Goal: Navigation & Orientation: Find specific page/section

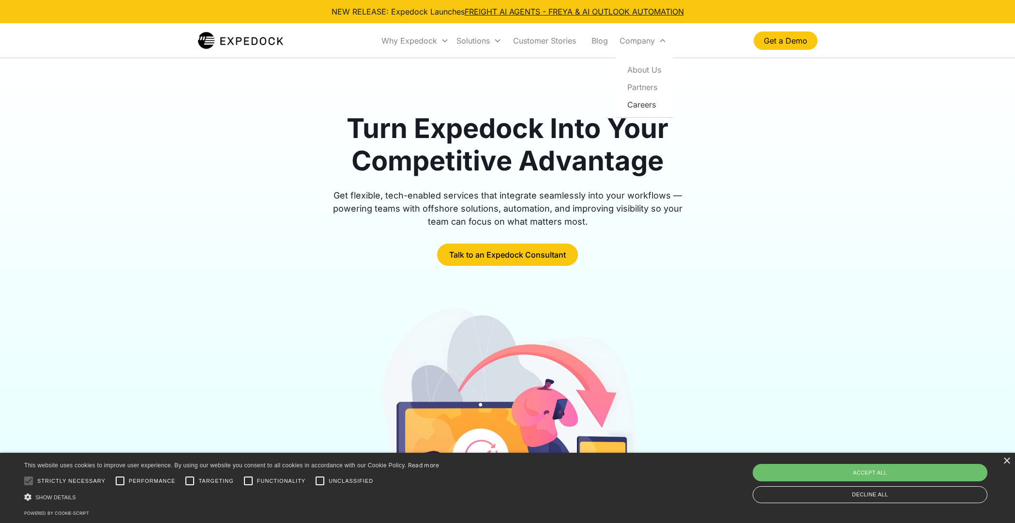
click at [641, 107] on link "Careers" at bounding box center [643, 104] width 49 height 17
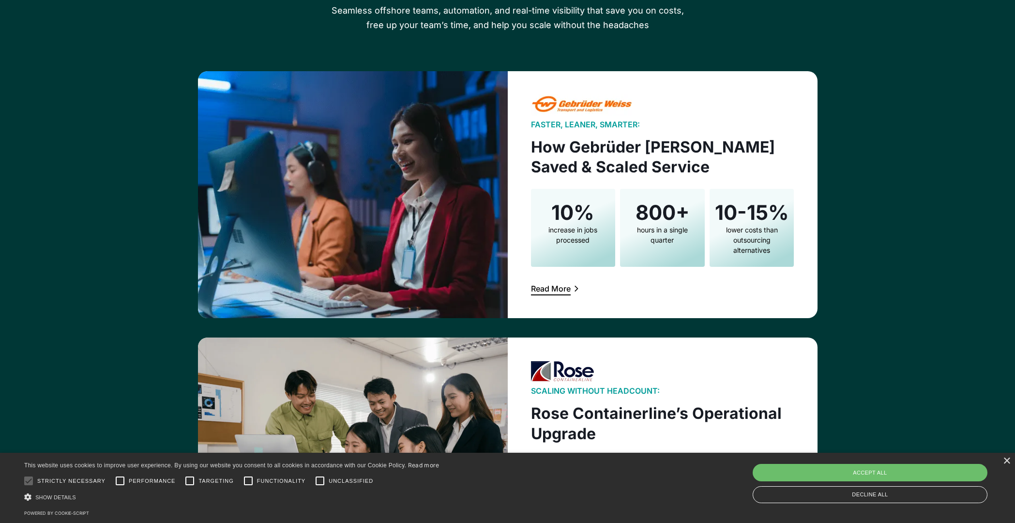
scroll to position [1501, 0]
